Goal: Check status: Check status

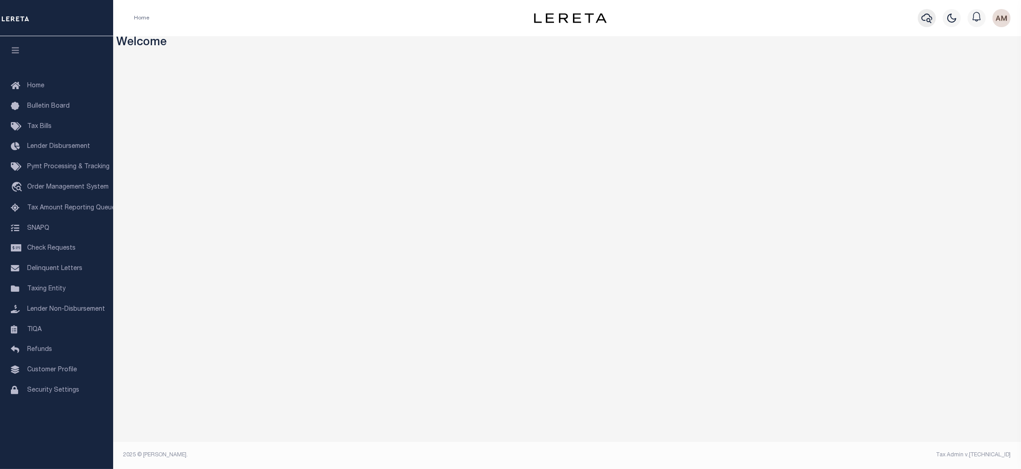
click at [926, 22] on icon "button" at bounding box center [926, 18] width 11 height 11
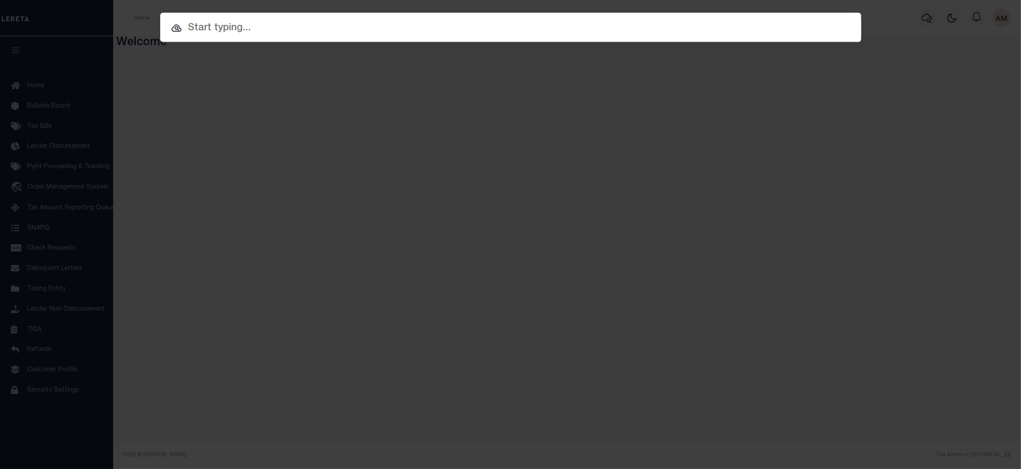
drag, startPoint x: 663, startPoint y: 38, endPoint x: 656, endPoint y: 29, distance: 10.6
paste input "305410"
type input "305410"
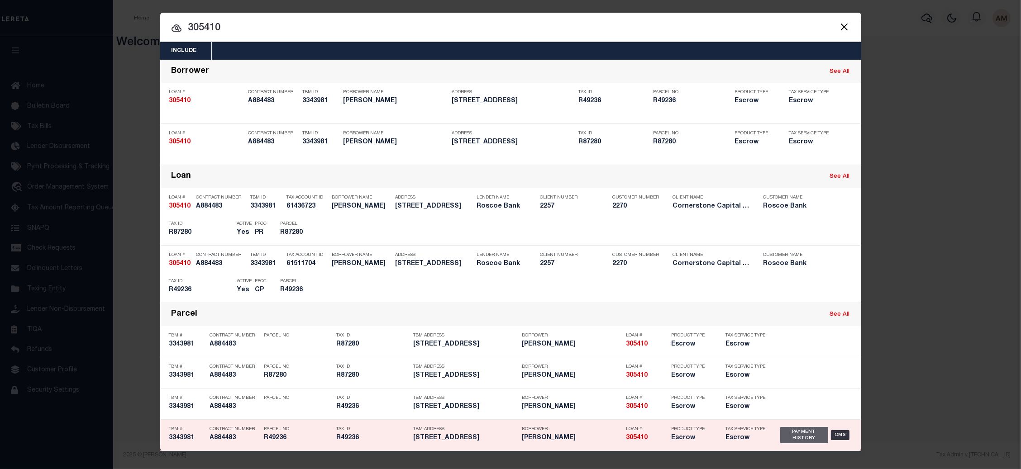
click at [792, 433] on div "Payment History" at bounding box center [804, 435] width 48 height 16
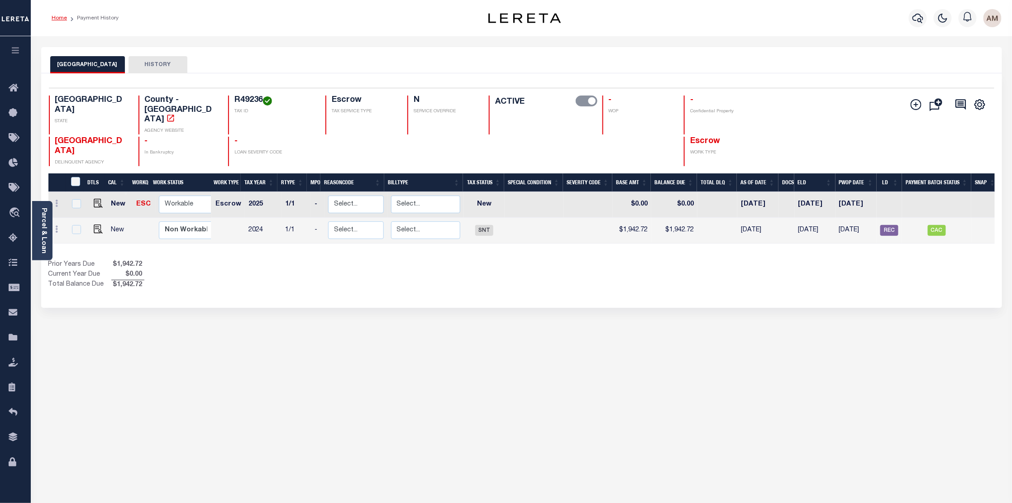
click at [61, 19] on link "Home" at bounding box center [59, 17] width 15 height 5
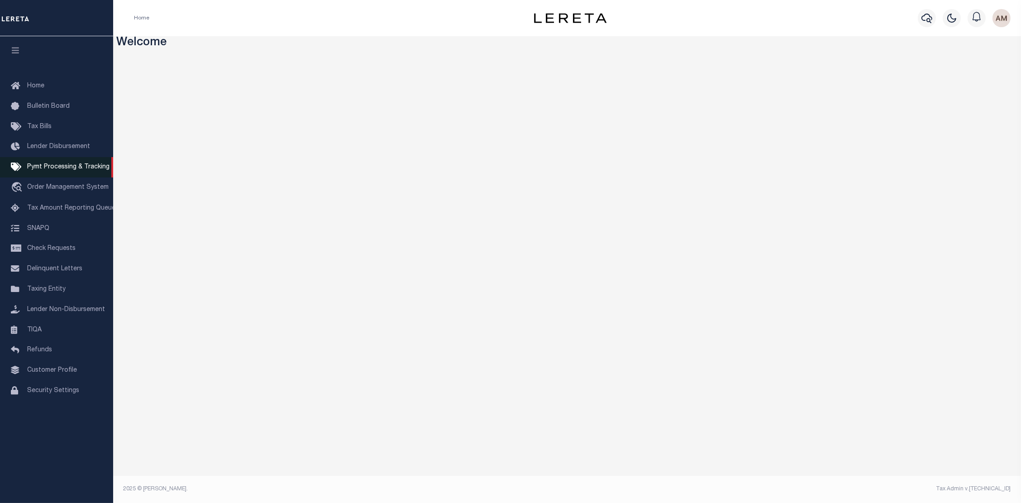
click at [39, 167] on span "Pymt Processing & Tracking" at bounding box center [68, 167] width 82 height 6
